Goal: Task Accomplishment & Management: Use online tool/utility

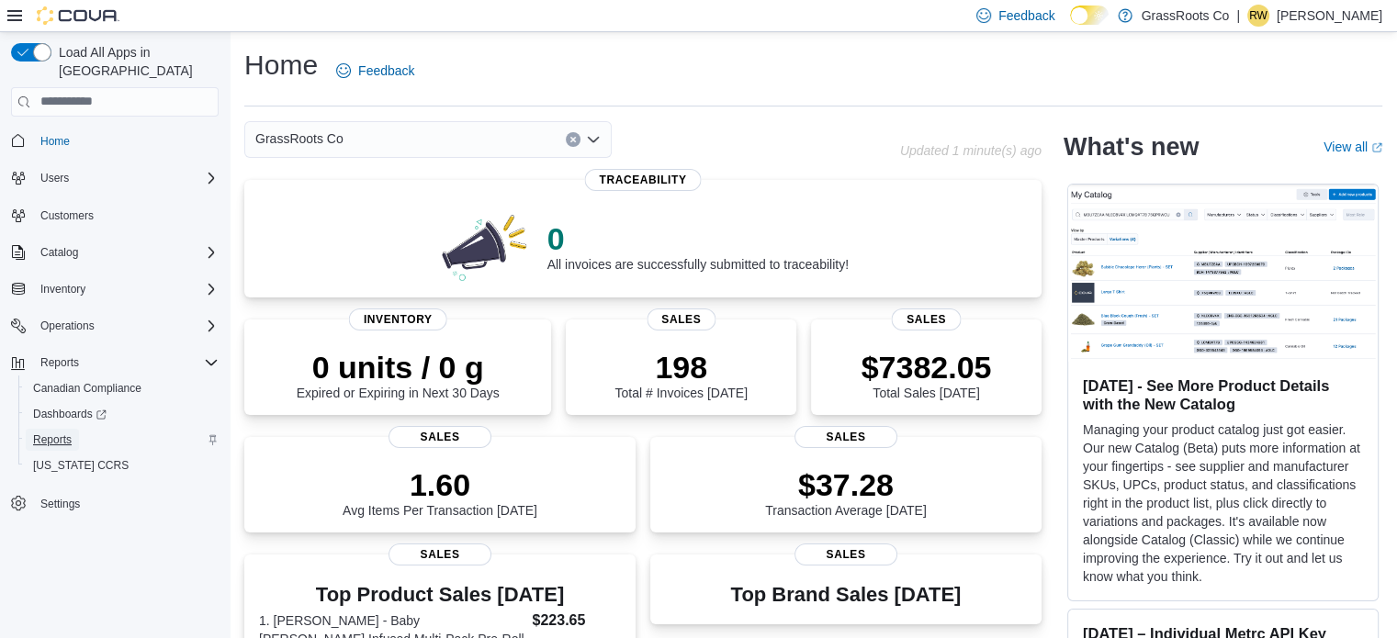
click at [64, 432] on span "Reports" at bounding box center [52, 439] width 39 height 15
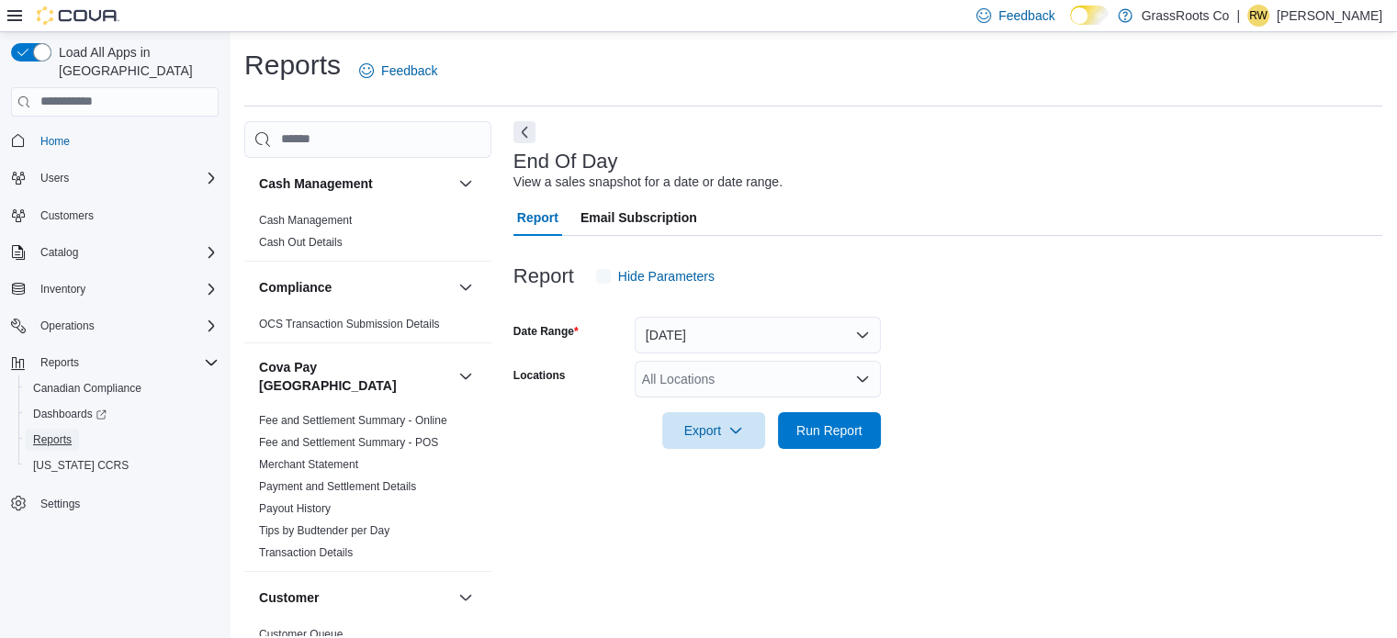
scroll to position [12, 0]
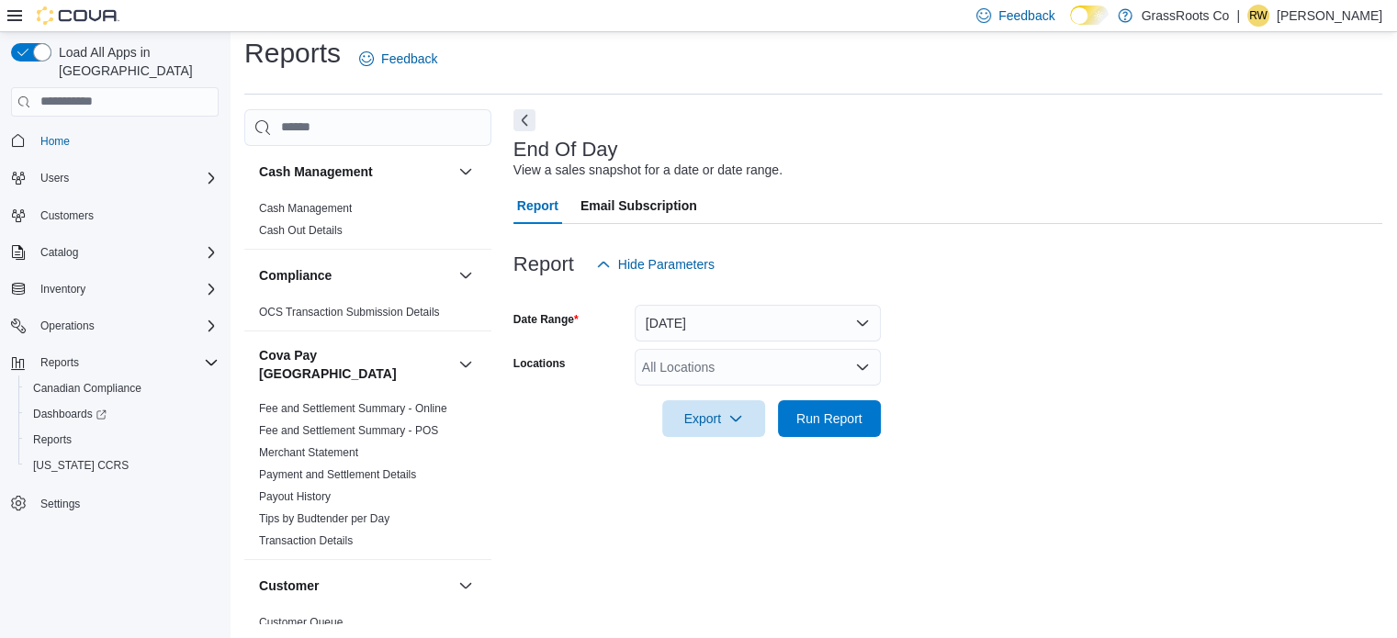
click at [690, 376] on div "All Locations" at bounding box center [757, 367] width 246 height 37
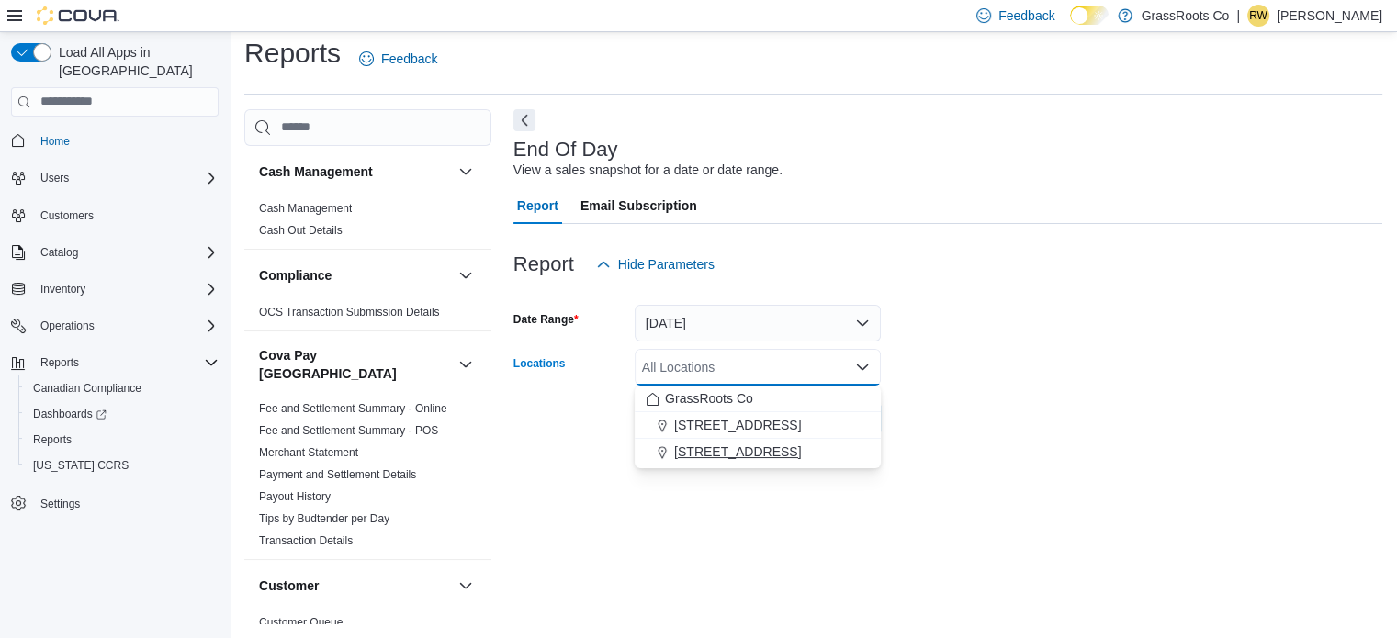
click at [686, 450] on span "93 Notre Dame Ave W Unit 2" at bounding box center [737, 452] width 127 height 18
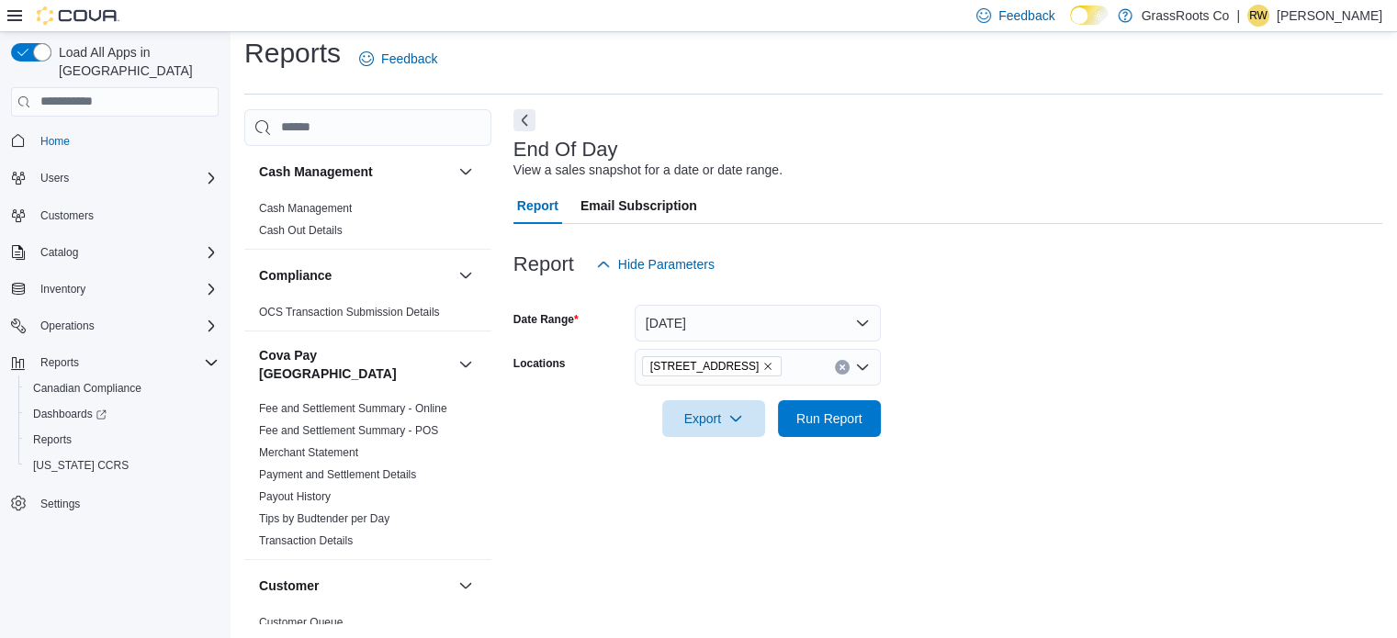
click at [956, 393] on div at bounding box center [947, 393] width 869 height 15
click at [800, 410] on span "Run Report" at bounding box center [829, 418] width 66 height 18
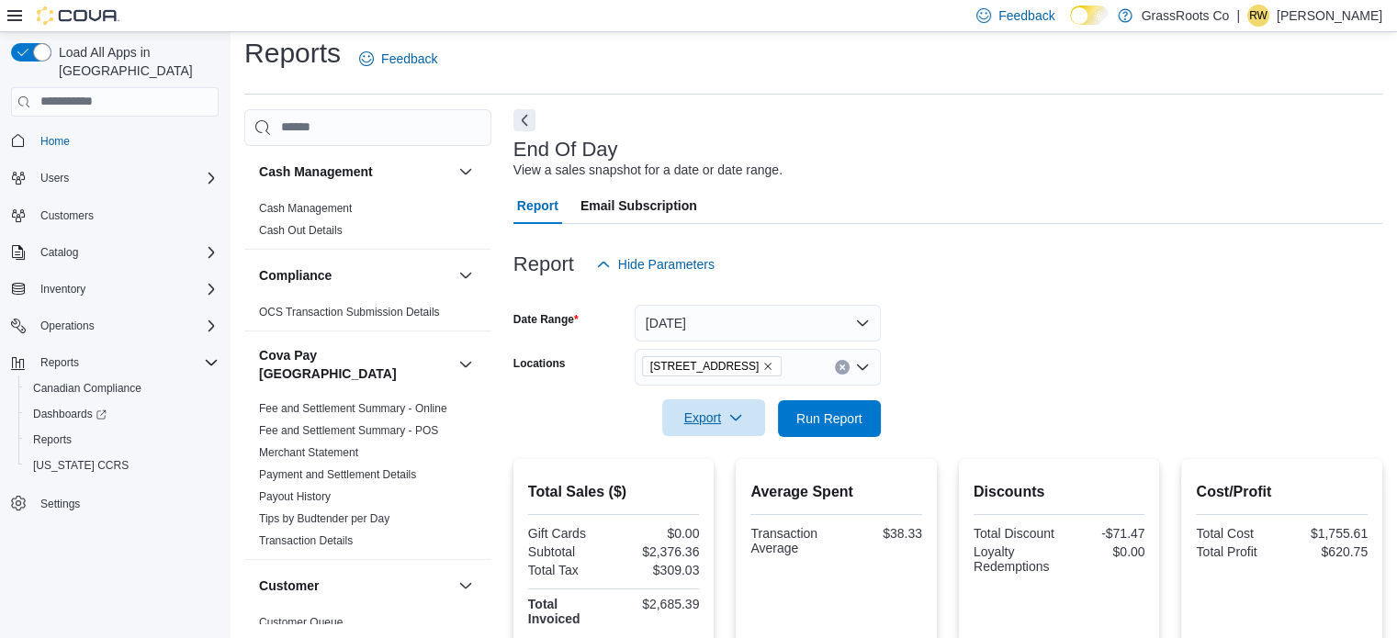
click at [719, 426] on span "Export" at bounding box center [713, 417] width 81 height 37
click at [753, 501] on button "Export to Pdf" at bounding box center [716, 492] width 105 height 37
